Goal: Task Accomplishment & Management: Manage account settings

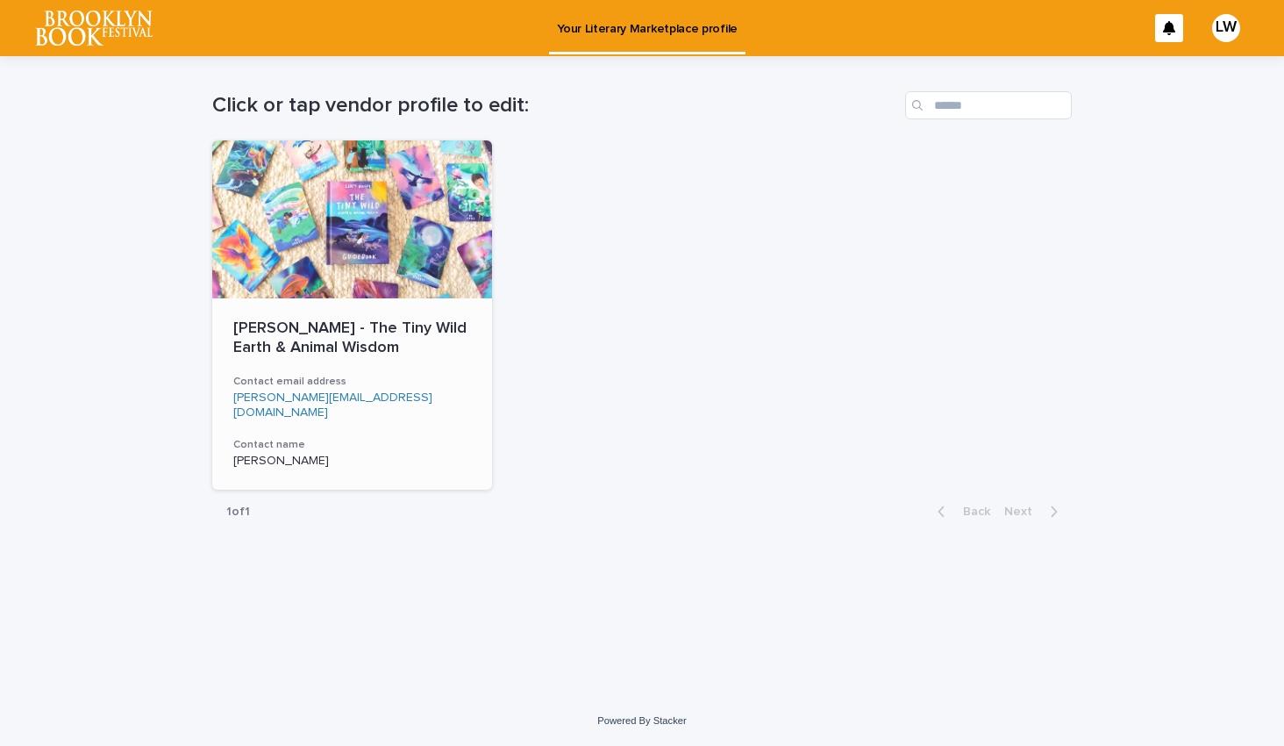
click at [437, 260] on div at bounding box center [352, 219] width 280 height 158
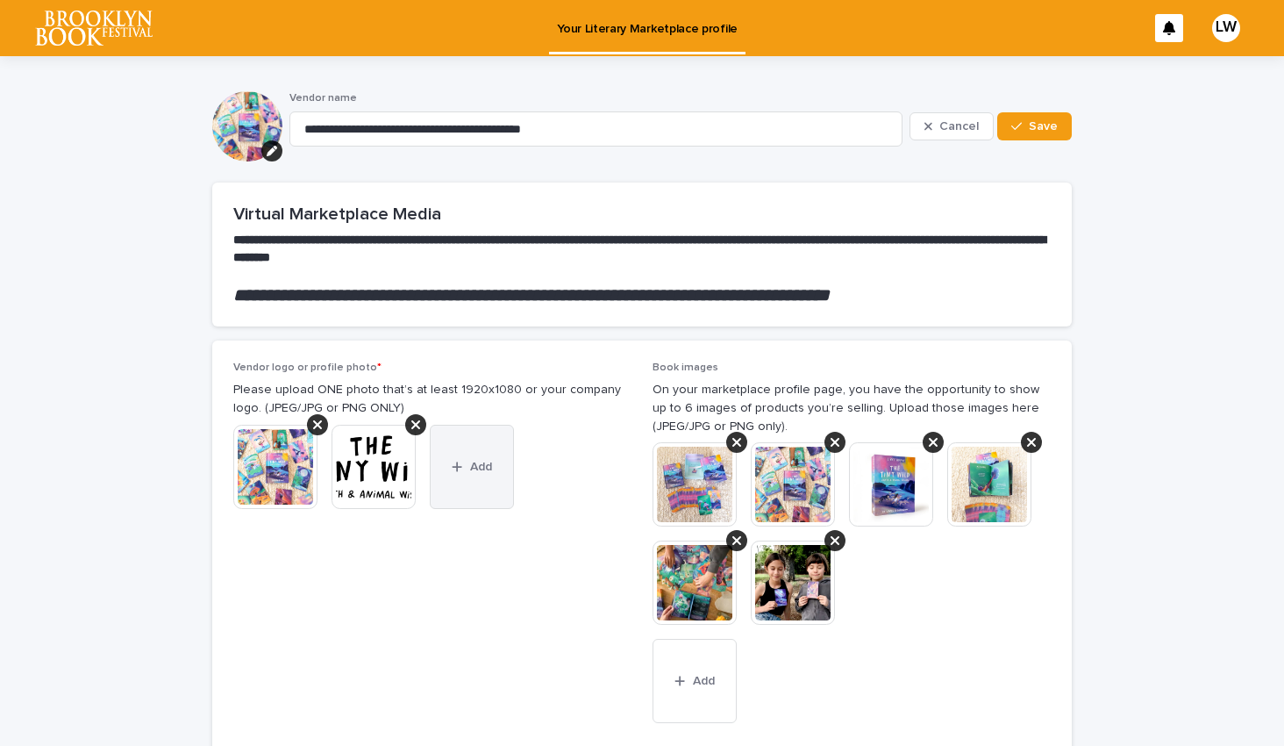
click at [470, 477] on button "Add" at bounding box center [472, 467] width 84 height 84
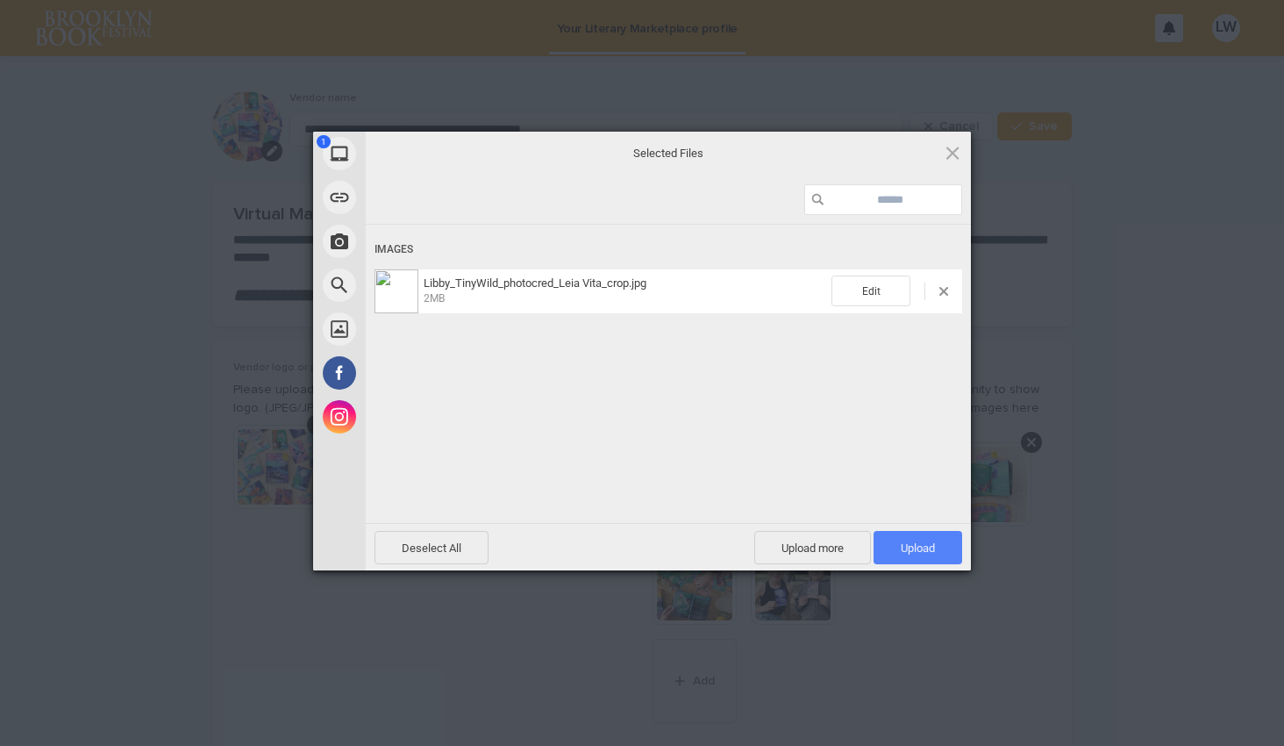
click at [914, 540] on span "Upload 1" at bounding box center [918, 547] width 89 height 33
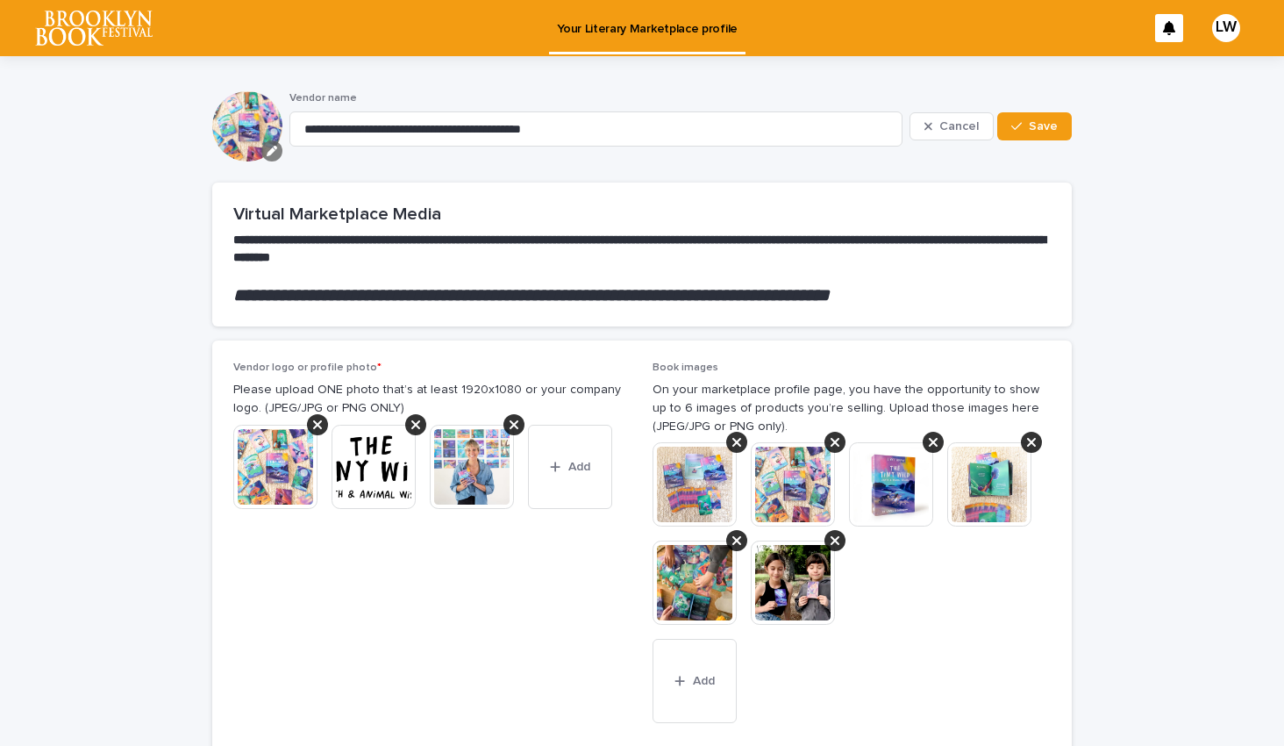
click at [273, 153] on icon "button" at bounding box center [272, 151] width 11 height 11
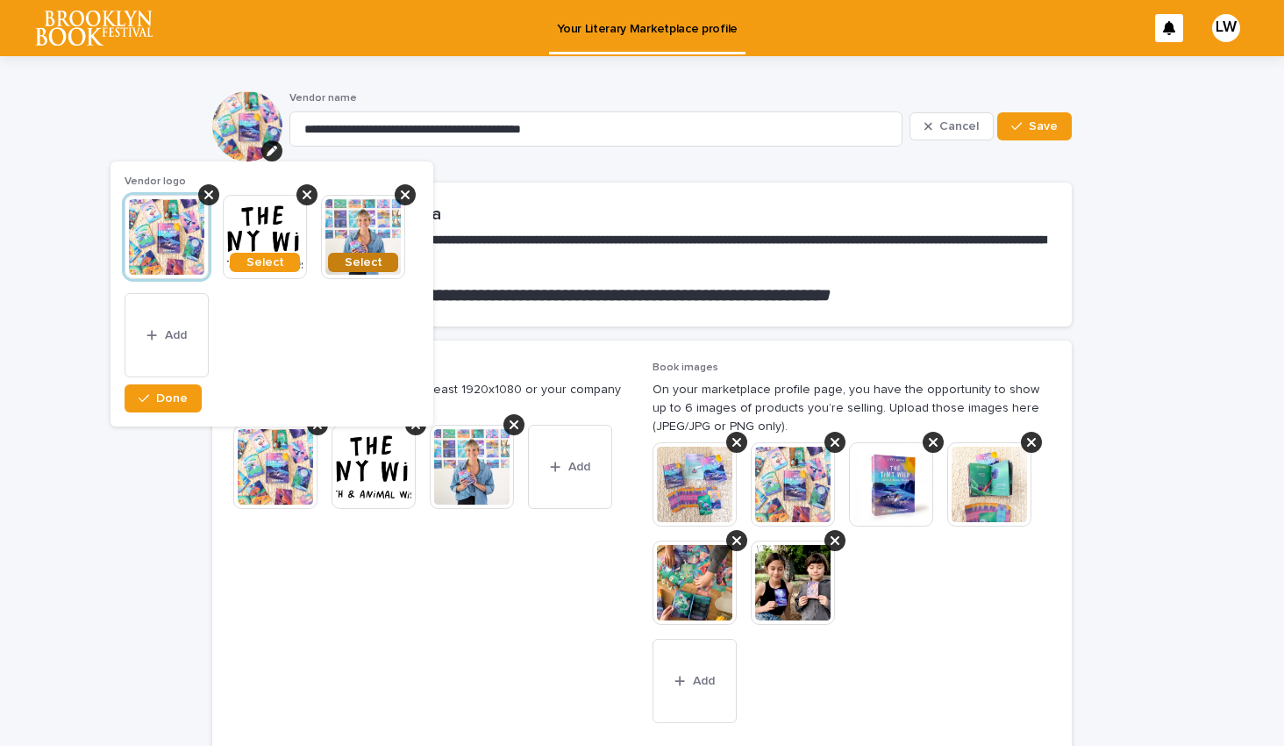
click at [366, 253] on button "Select" at bounding box center [363, 262] width 70 height 19
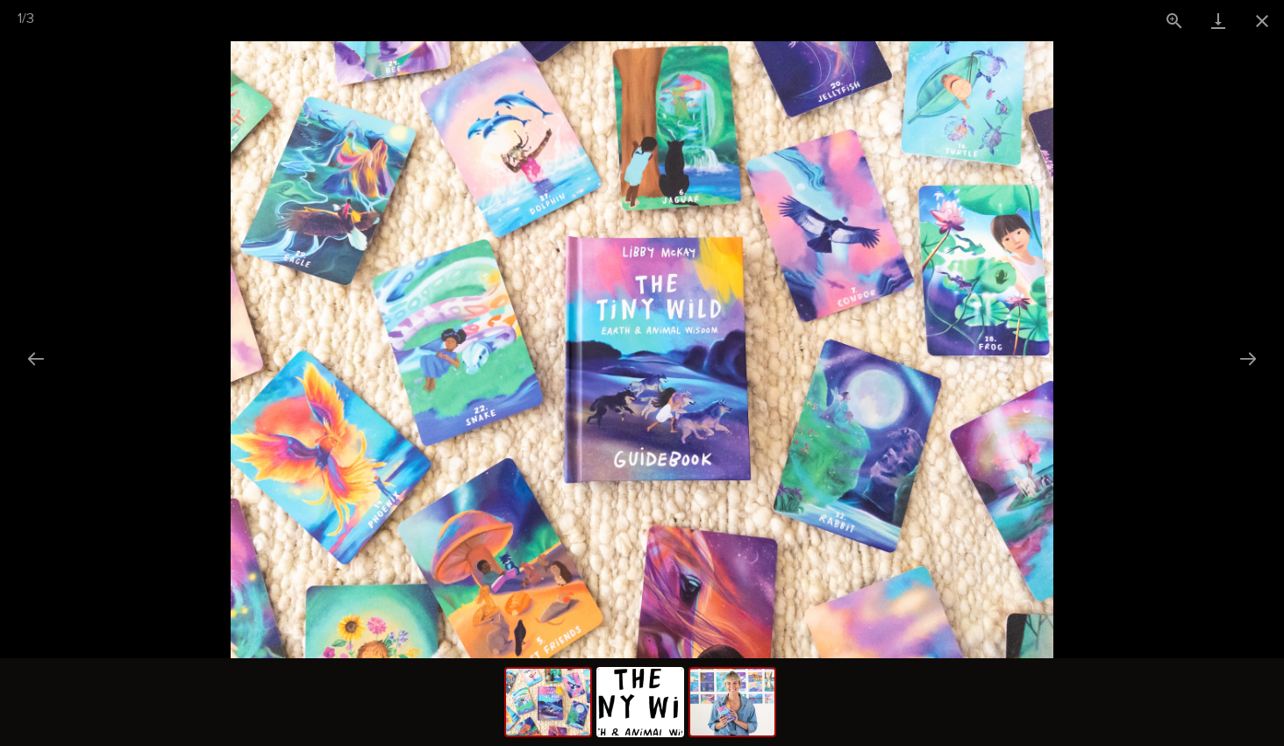
click at [731, 688] on img at bounding box center [732, 702] width 84 height 67
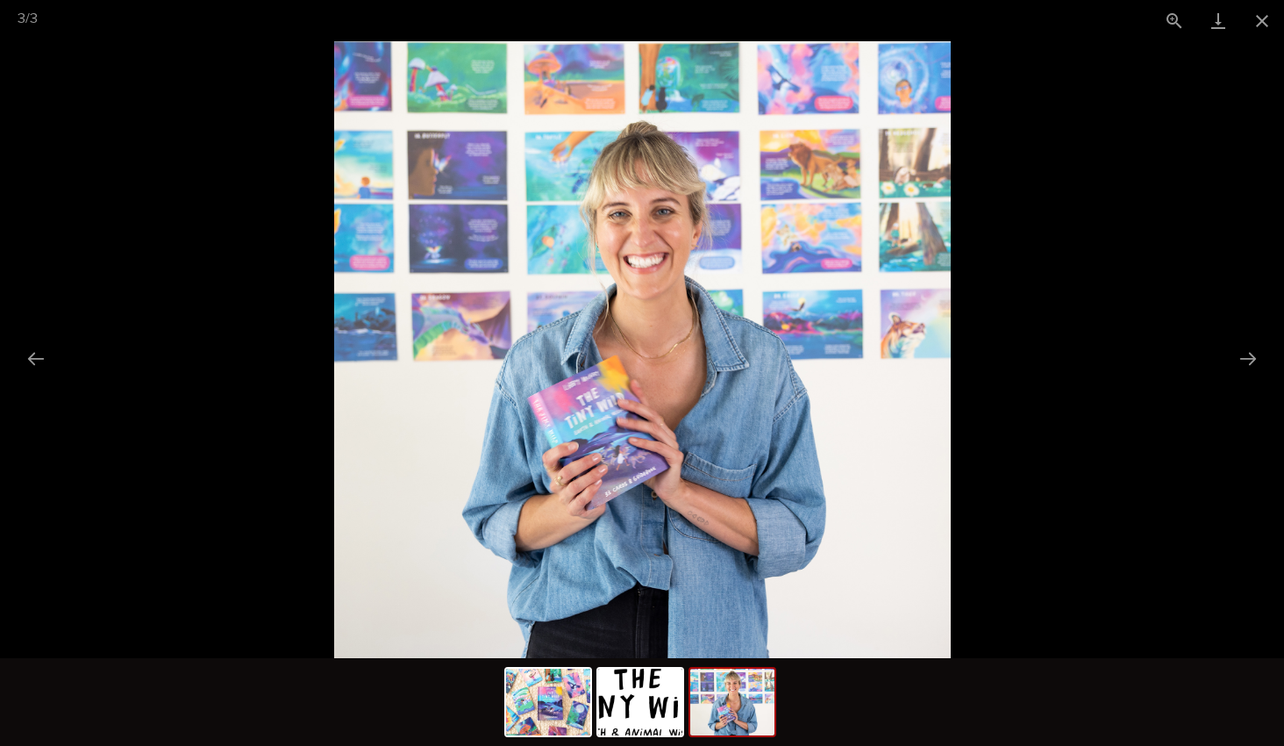
click at [1167, 205] on picture at bounding box center [642, 349] width 1284 height 617
click at [1266, 24] on button "Close gallery" at bounding box center [1263, 20] width 44 height 41
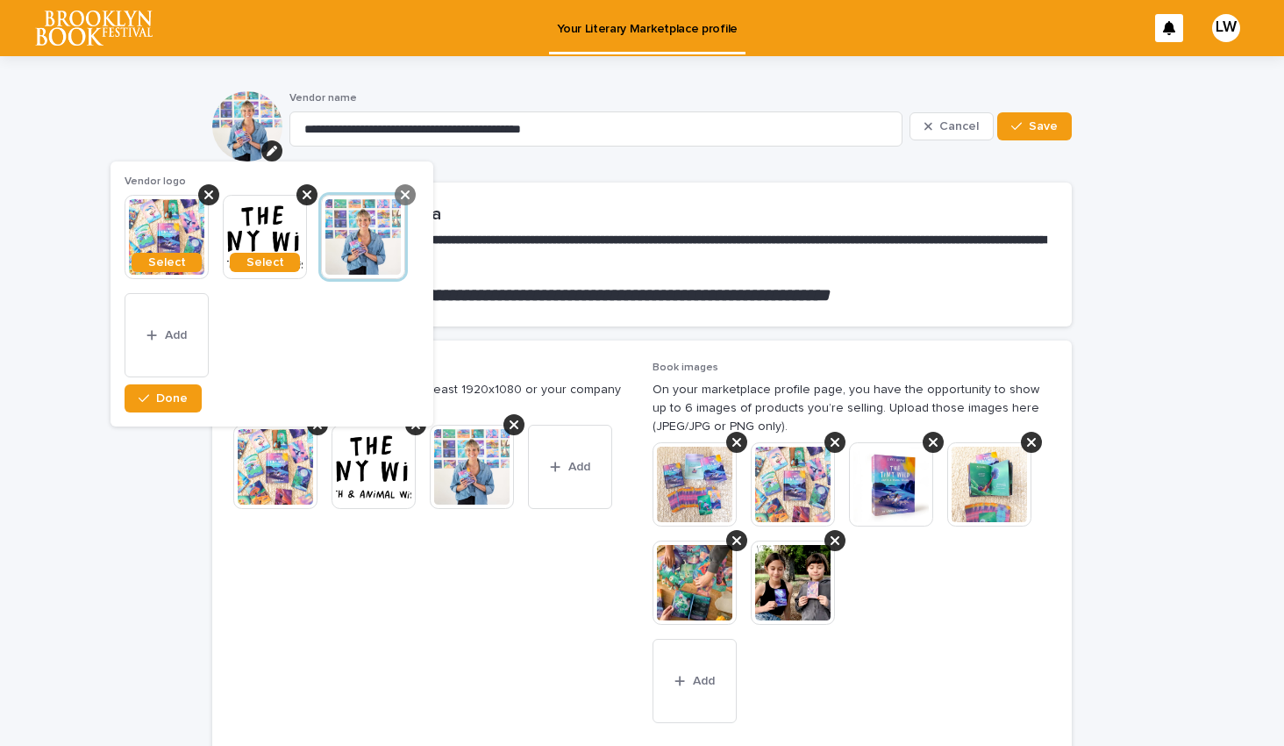
click at [402, 193] on icon at bounding box center [405, 195] width 9 height 14
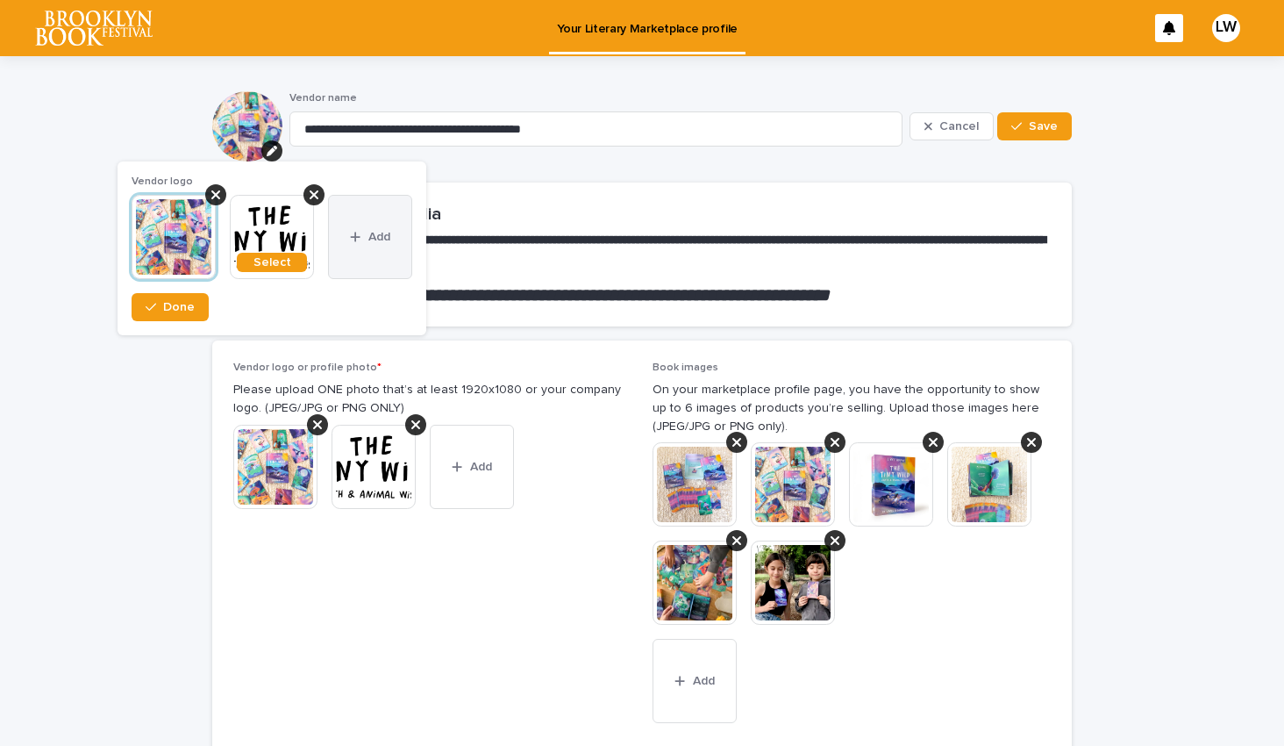
click at [388, 227] on button "Add" at bounding box center [370, 237] width 84 height 84
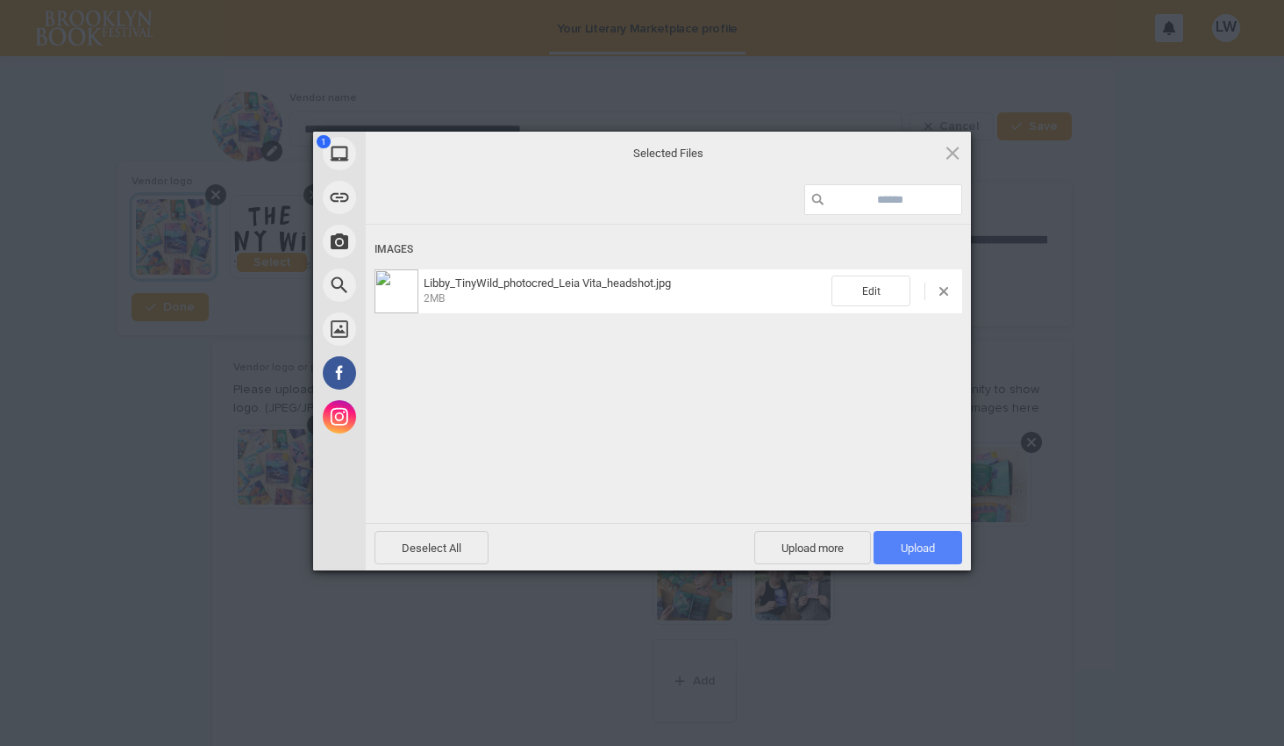
click at [917, 547] on span "Upload 1" at bounding box center [918, 547] width 34 height 13
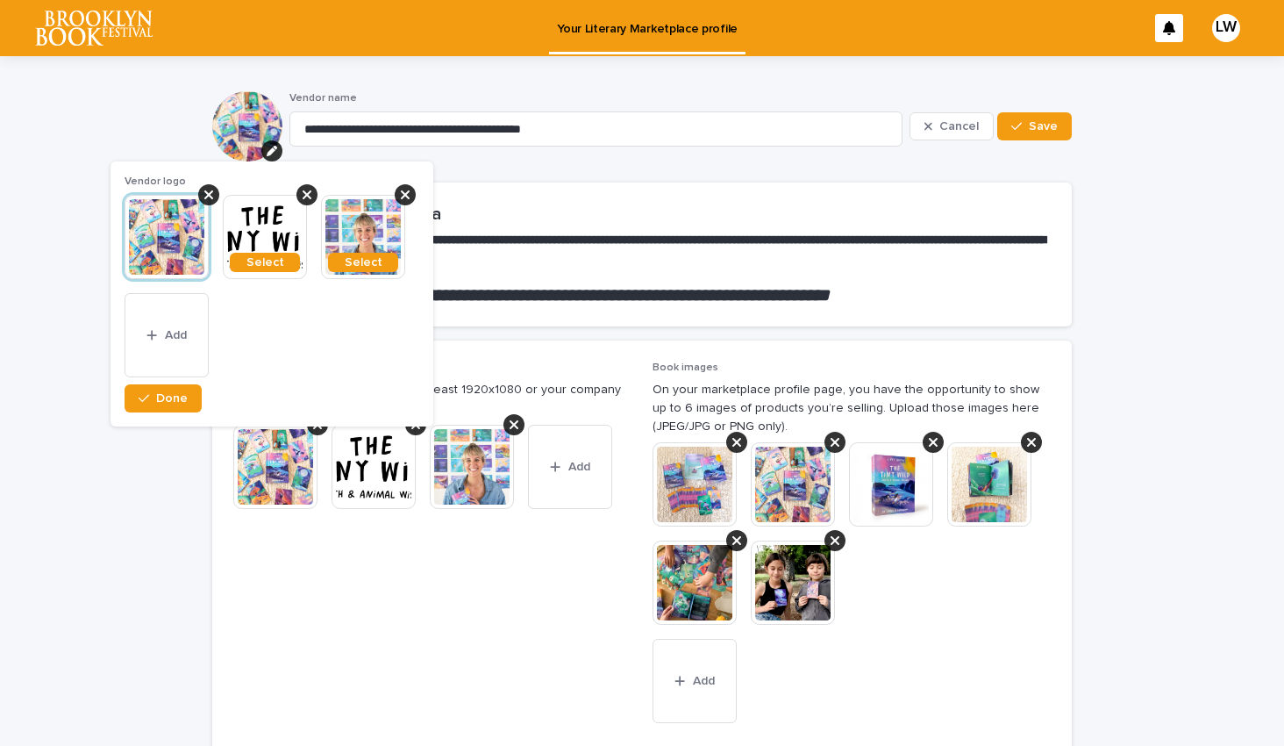
click at [368, 247] on img at bounding box center [363, 237] width 84 height 84
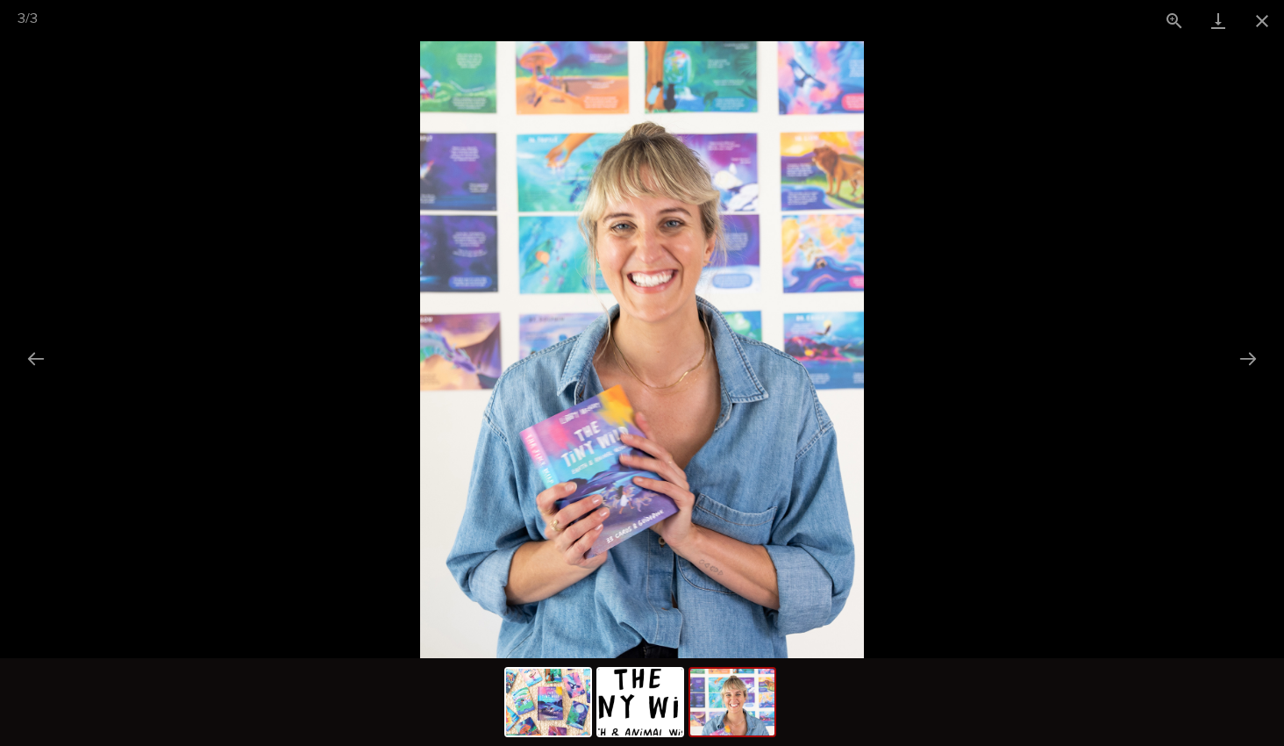
click at [1141, 289] on picture at bounding box center [642, 349] width 1284 height 617
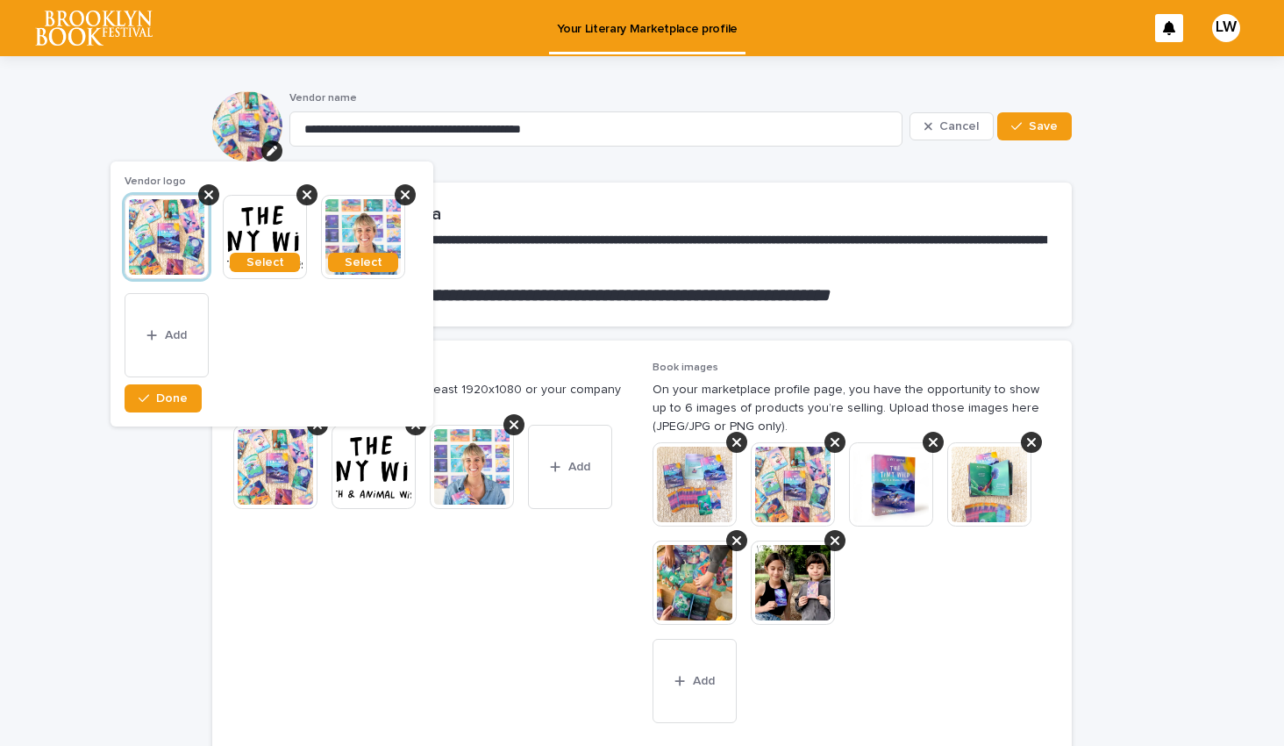
click at [356, 244] on img at bounding box center [363, 237] width 84 height 84
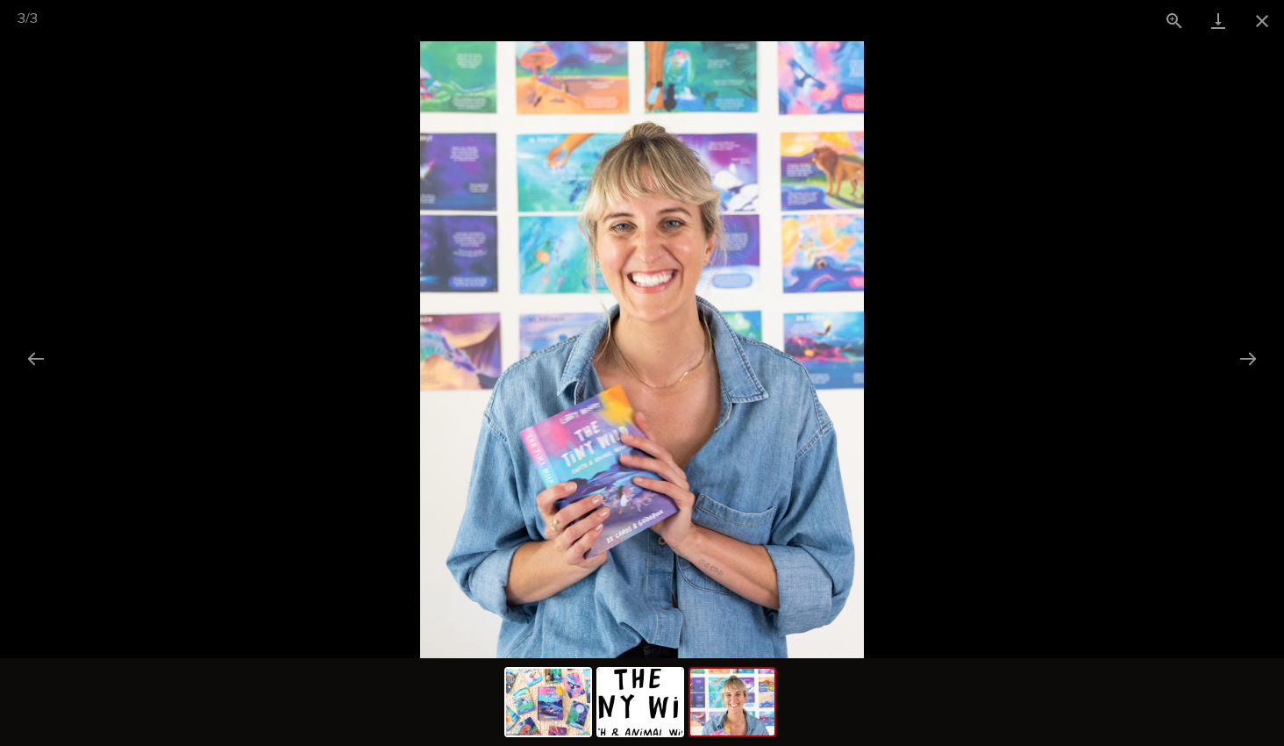
click at [746, 710] on img at bounding box center [732, 702] width 84 height 67
click at [653, 690] on img at bounding box center [640, 702] width 84 height 67
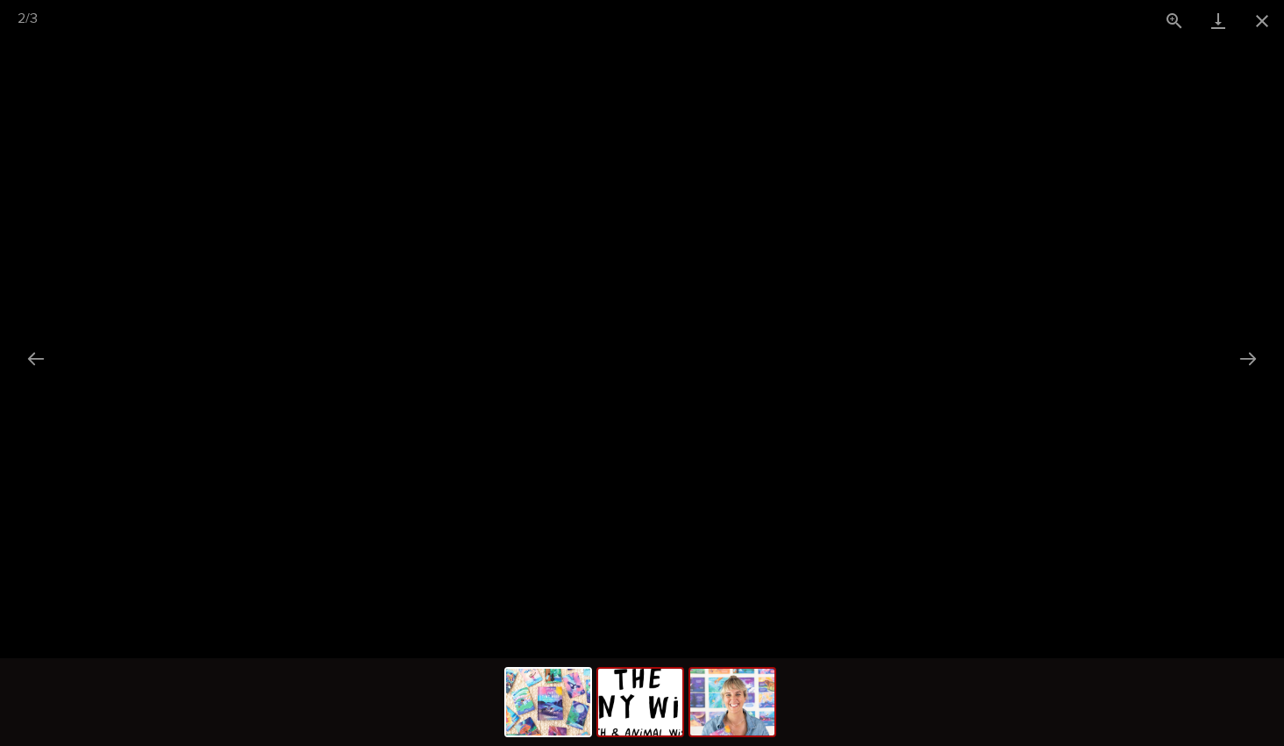
click at [743, 705] on img at bounding box center [732, 702] width 84 height 67
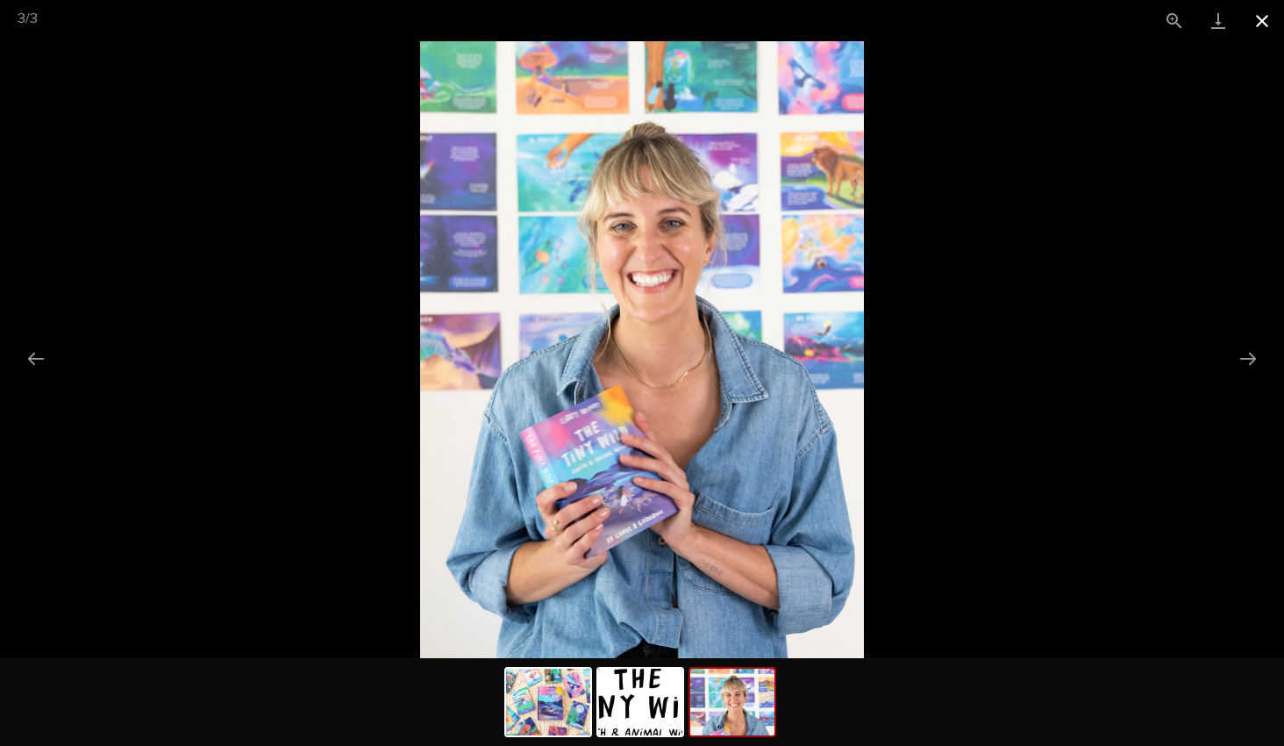
click at [1255, 16] on button "Close gallery" at bounding box center [1263, 20] width 44 height 41
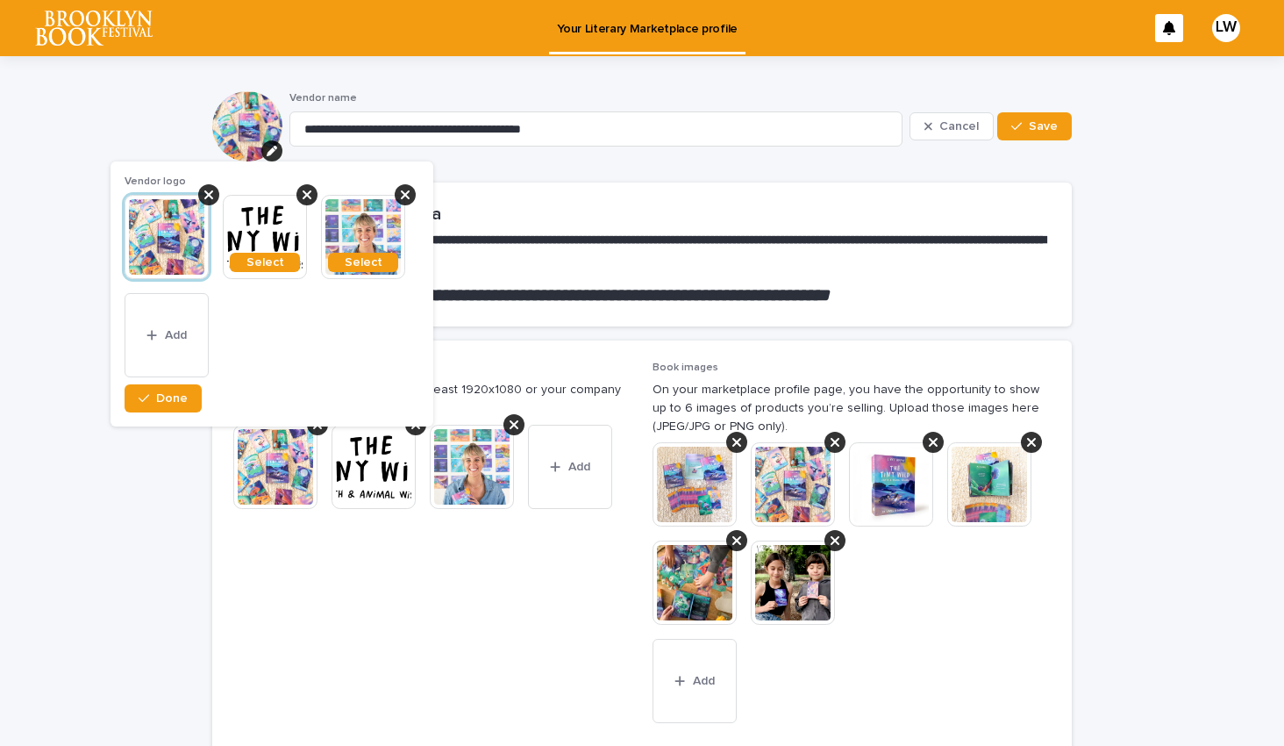
click at [145, 414] on section "Vendor logo Select Select This file cannot be opened Download File Add Done" at bounding box center [272, 293] width 323 height 265
click at [146, 404] on icon "button" at bounding box center [144, 398] width 11 height 12
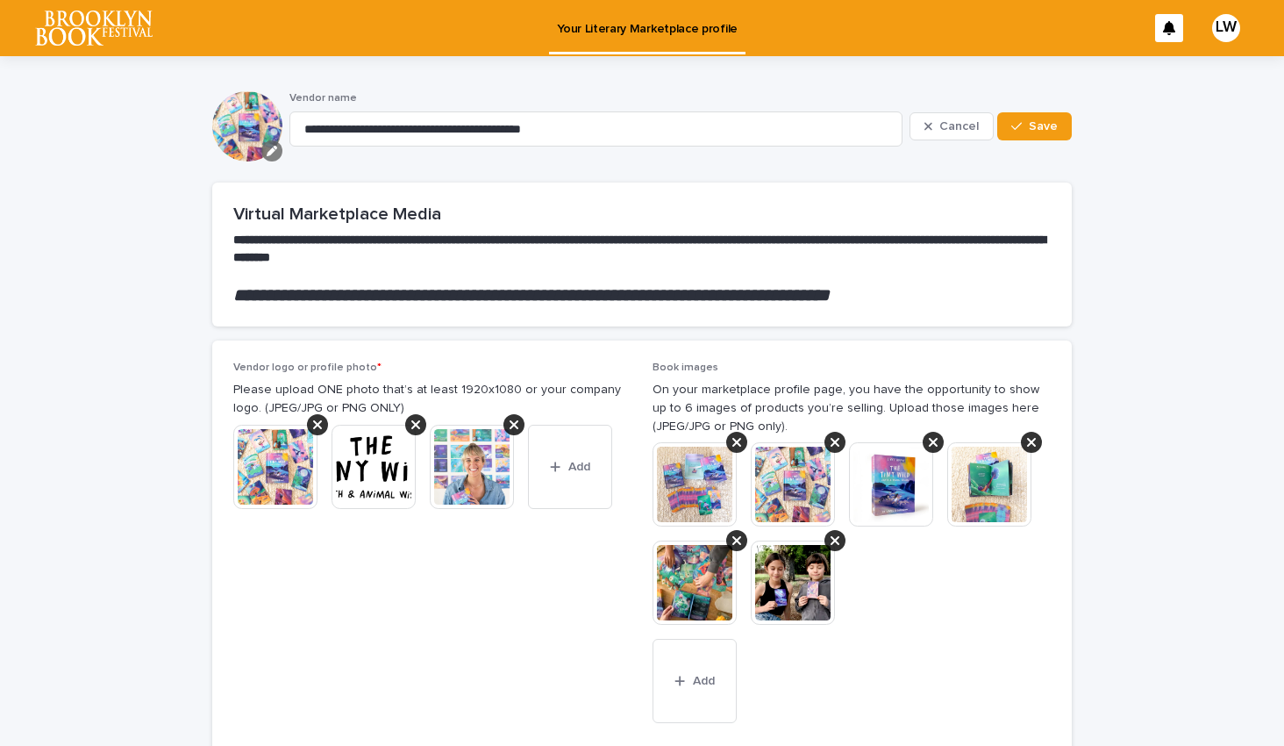
click at [275, 153] on icon "button" at bounding box center [272, 151] width 11 height 11
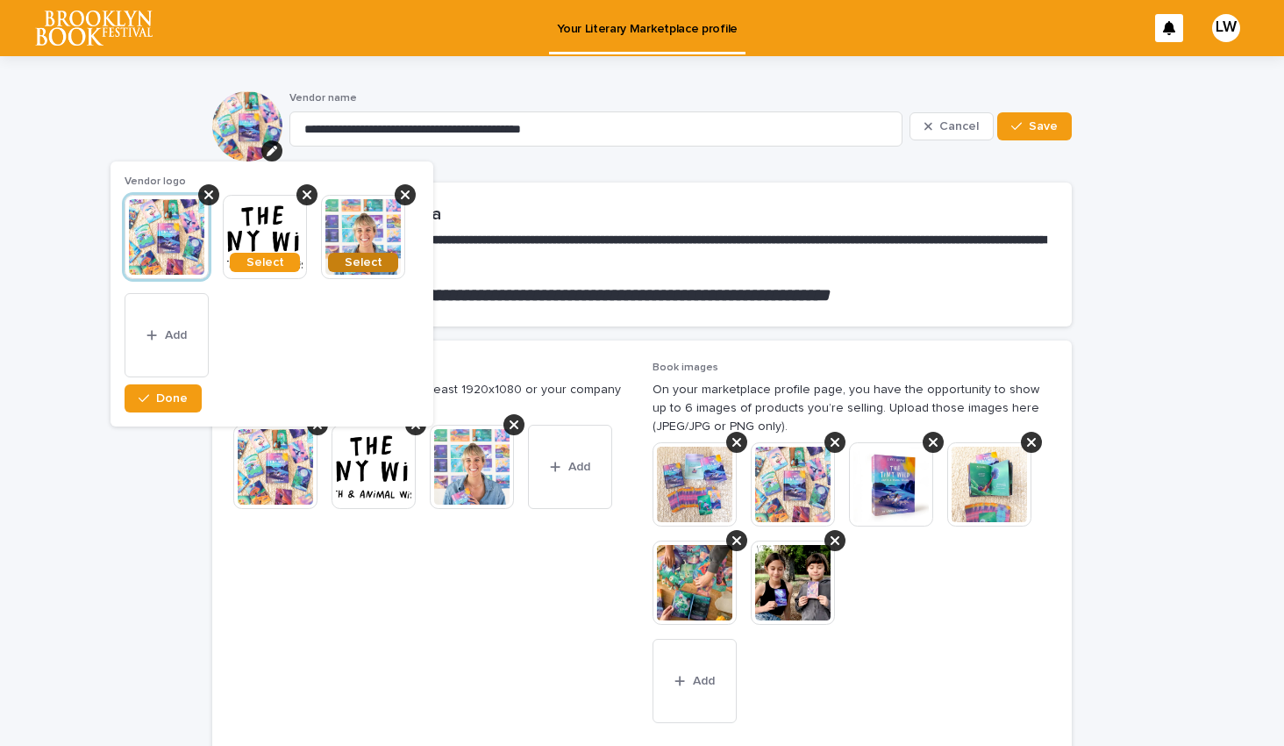
click at [387, 266] on button "Select" at bounding box center [363, 262] width 70 height 19
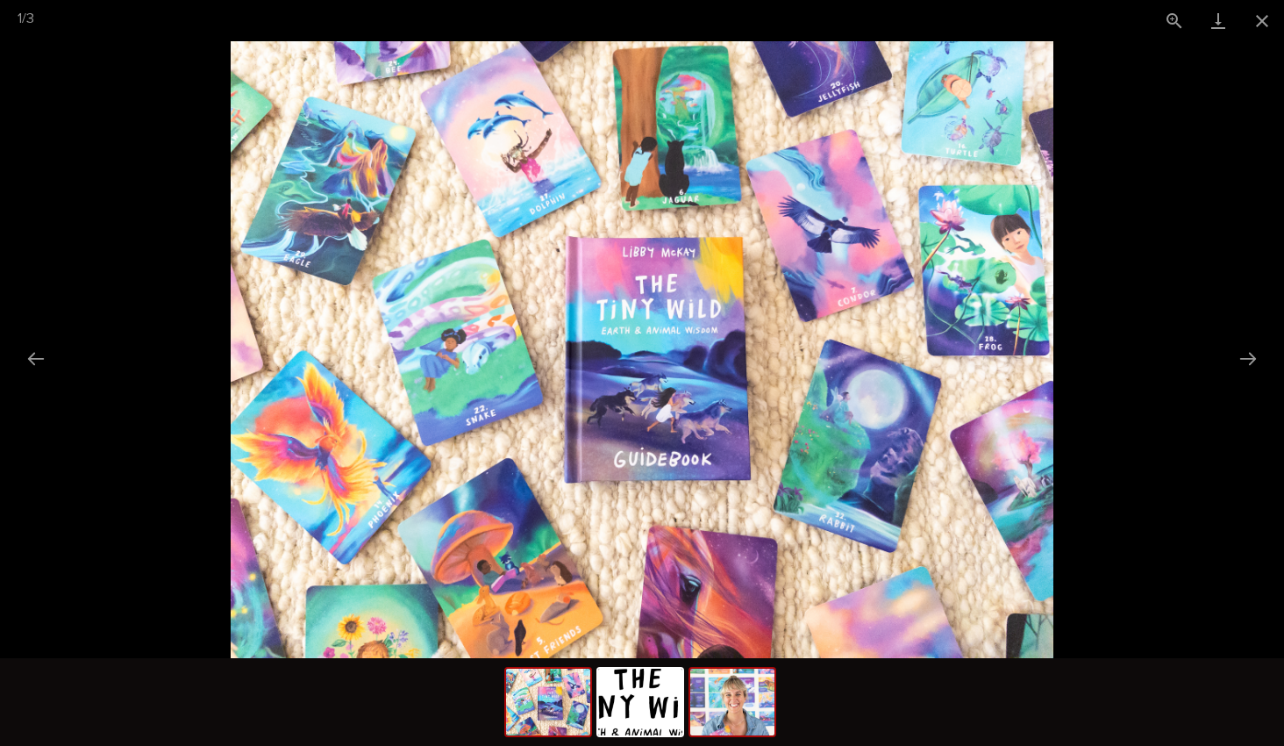
click at [735, 711] on img at bounding box center [732, 702] width 84 height 67
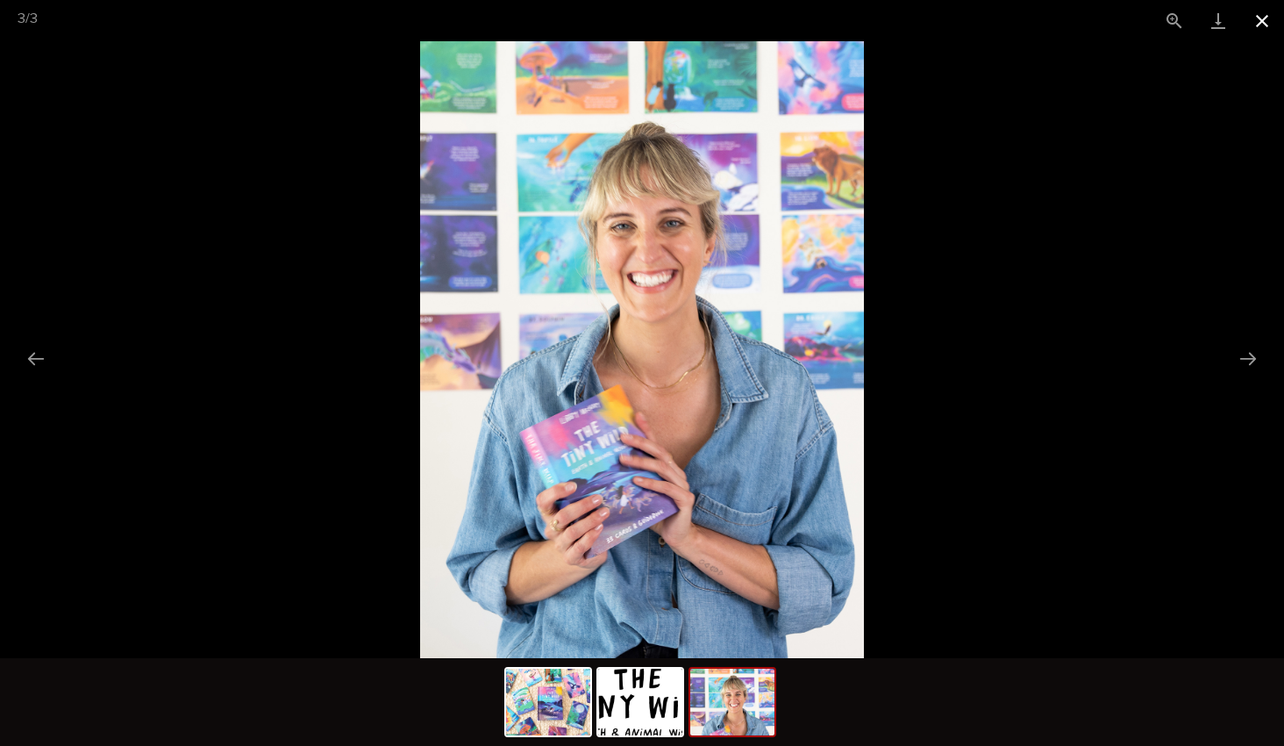
click at [1256, 30] on button "Close gallery" at bounding box center [1263, 20] width 44 height 41
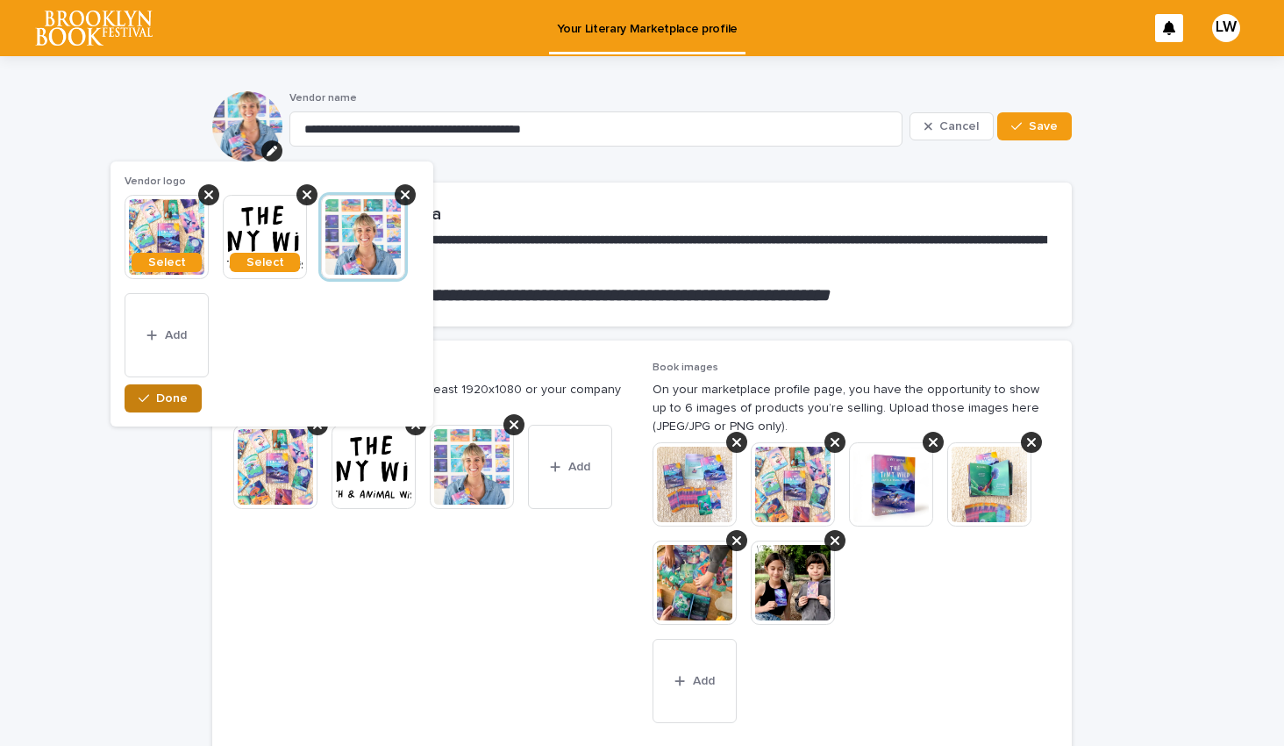
click at [137, 397] on button "Done" at bounding box center [163, 398] width 77 height 28
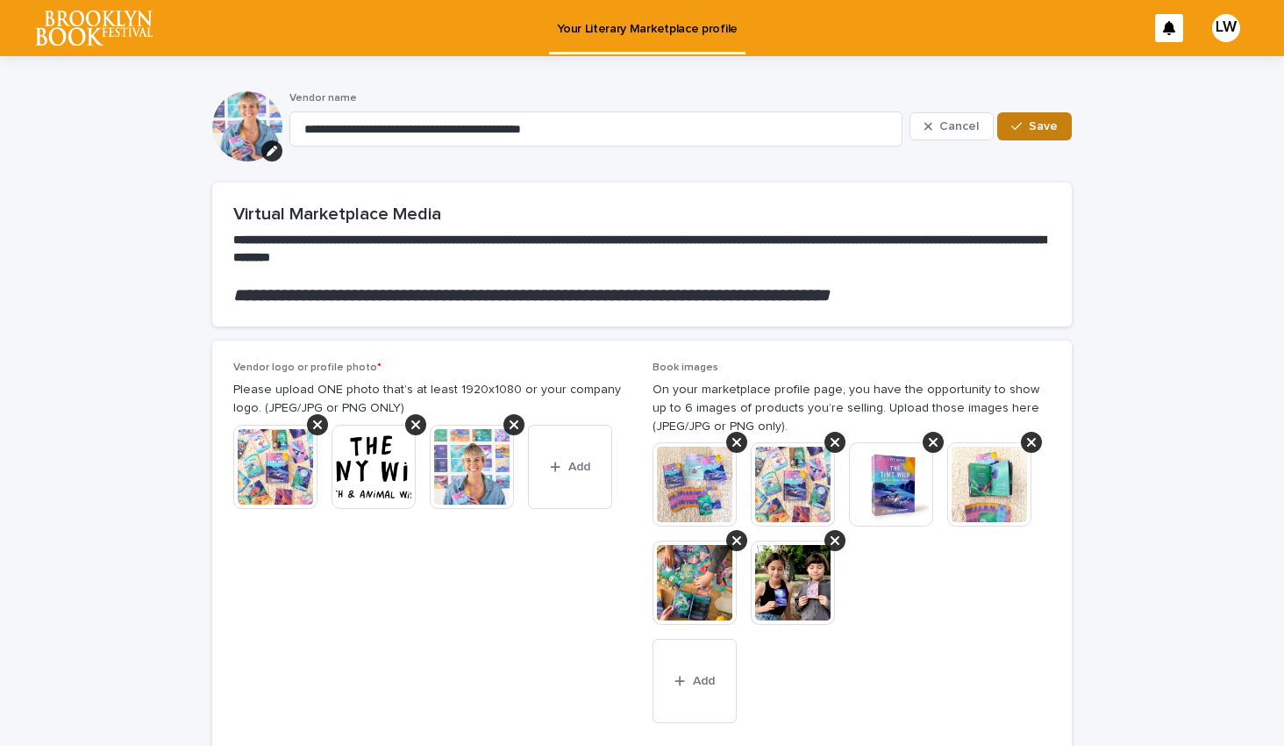
click at [1022, 131] on icon "button" at bounding box center [1017, 126] width 11 height 12
